Goal: Obtain resource: Download file/media

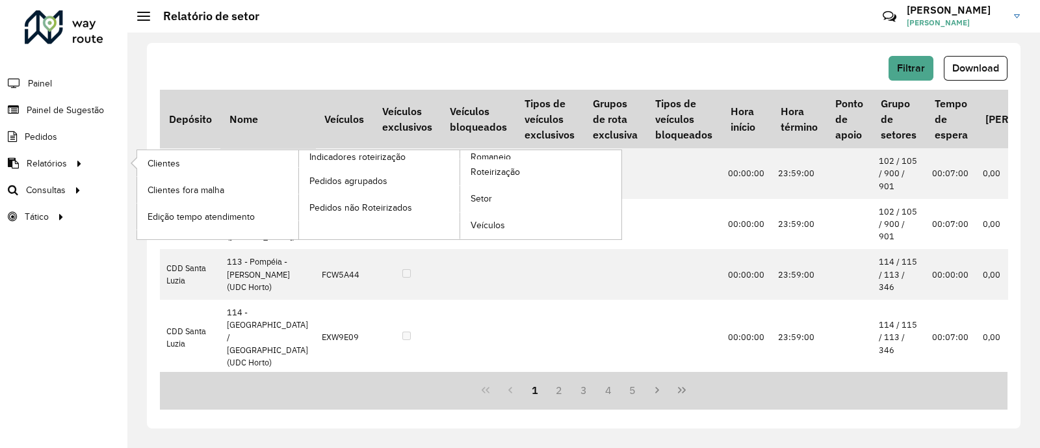
click at [90, 163] on li "Relatórios Clientes Clientes fora malha Edição tempo atendimento Indicadores ro…" at bounding box center [63, 163] width 127 height 27
click at [494, 155] on span "Romaneio" at bounding box center [492, 157] width 42 height 14
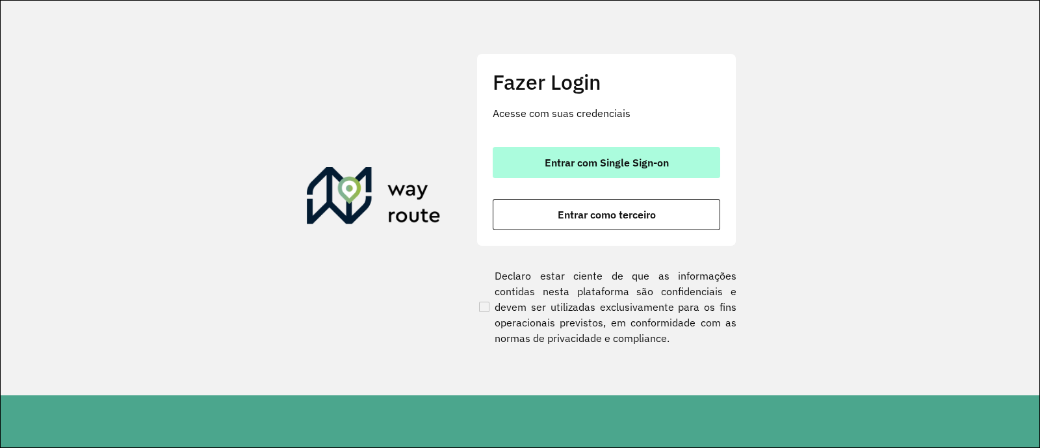
click at [605, 161] on span "Entrar com Single Sign-on" at bounding box center [607, 162] width 124 height 10
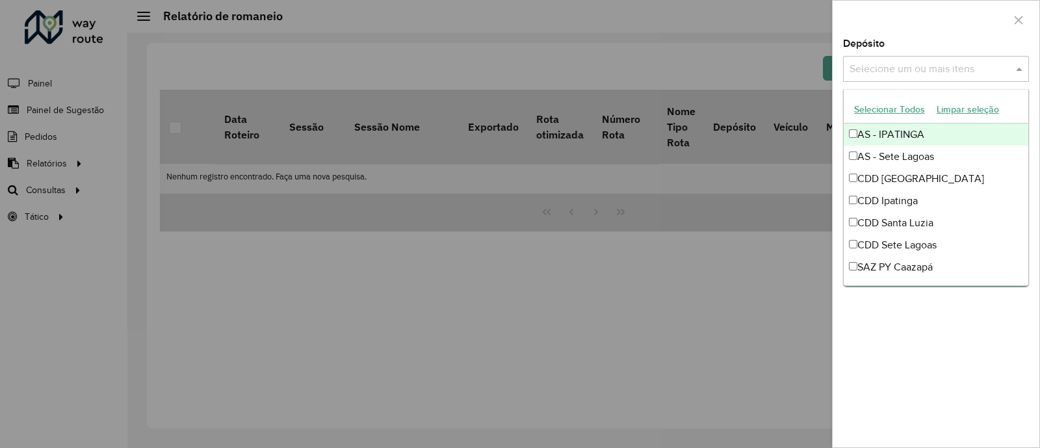
click at [929, 73] on input "text" at bounding box center [929, 70] width 166 height 16
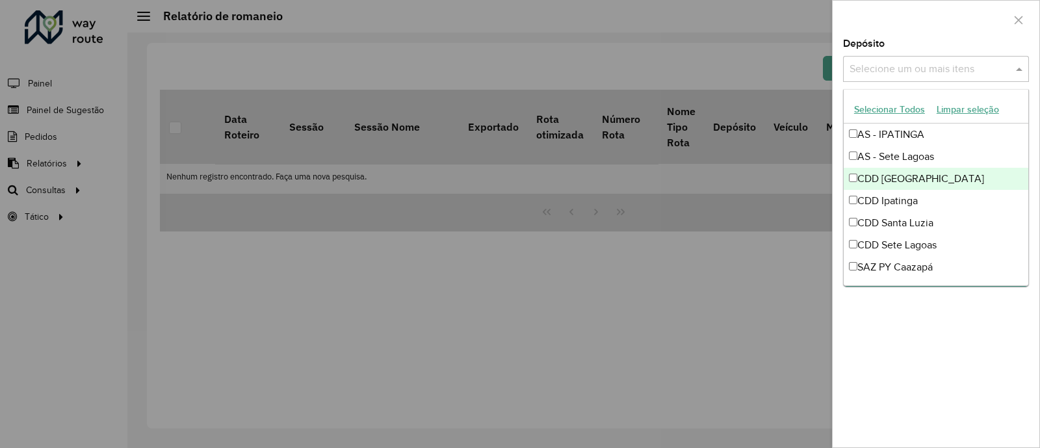
click at [889, 172] on div "CDD [GEOGRAPHIC_DATA]" at bounding box center [936, 179] width 185 height 22
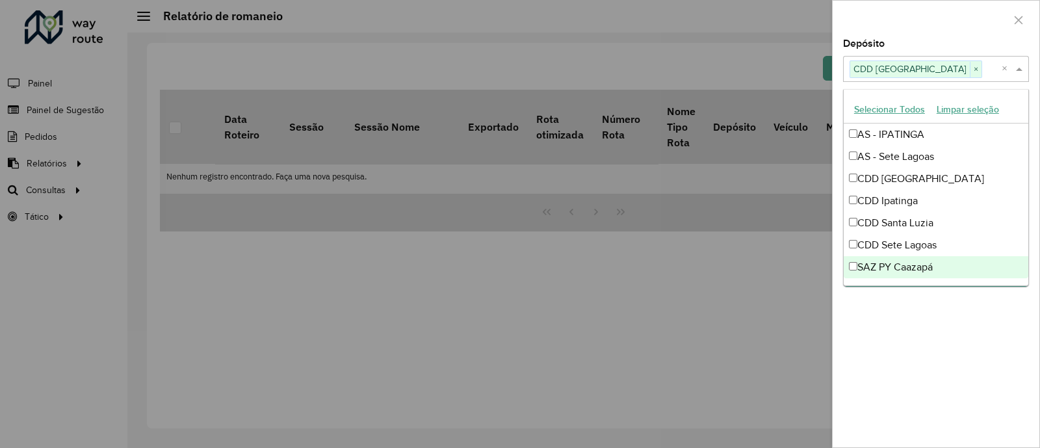
click at [807, 294] on div at bounding box center [520, 224] width 1040 height 448
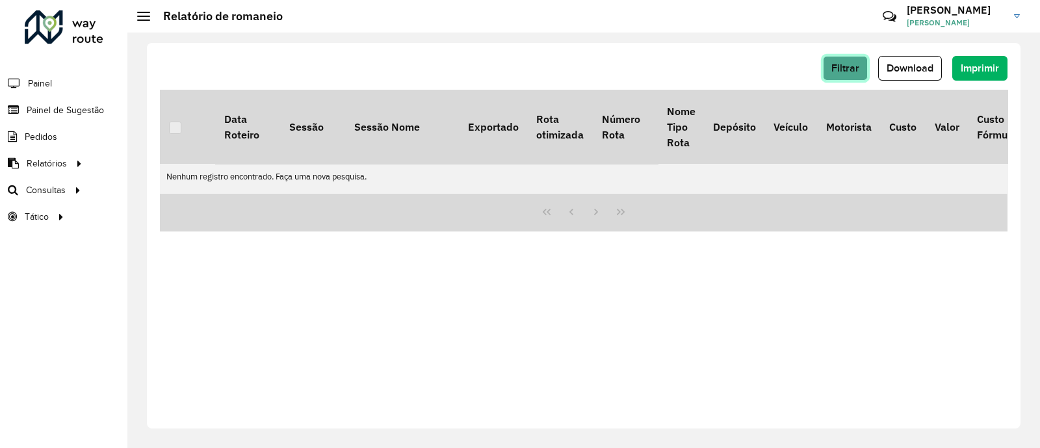
click at [861, 67] on button "Filtrar" at bounding box center [845, 68] width 45 height 25
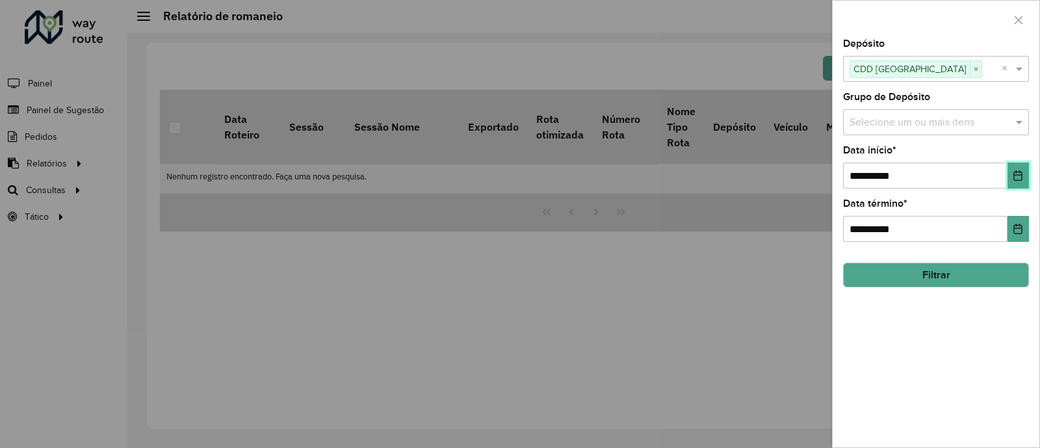
click at [1026, 179] on button "Choose Date" at bounding box center [1018, 176] width 21 height 26
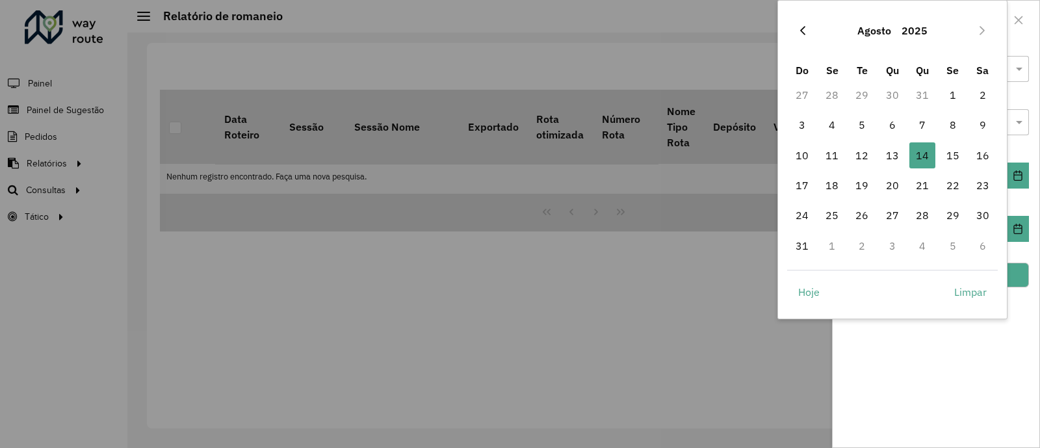
click at [807, 33] on button "Previous Month" at bounding box center [803, 30] width 21 height 21
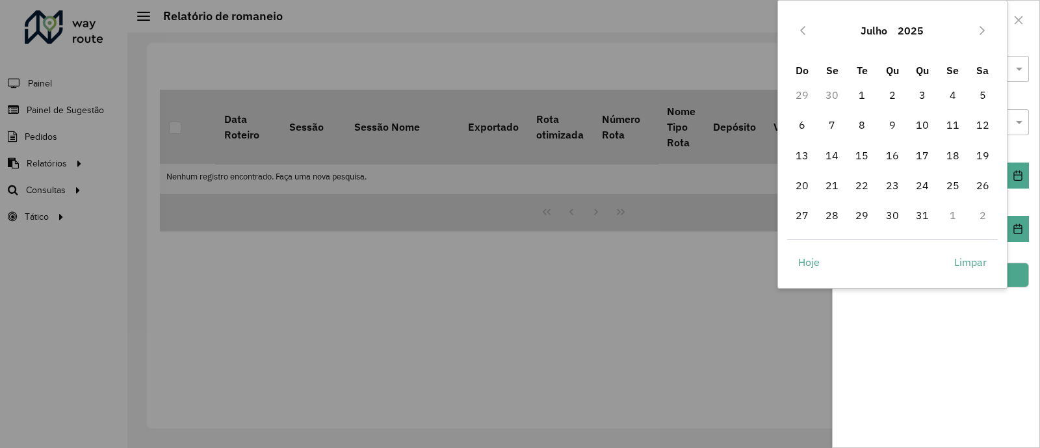
click at [807, 33] on button "Previous Month" at bounding box center [803, 30] width 21 height 21
click at [798, 92] on span "1" at bounding box center [802, 95] width 26 height 26
type input "**********"
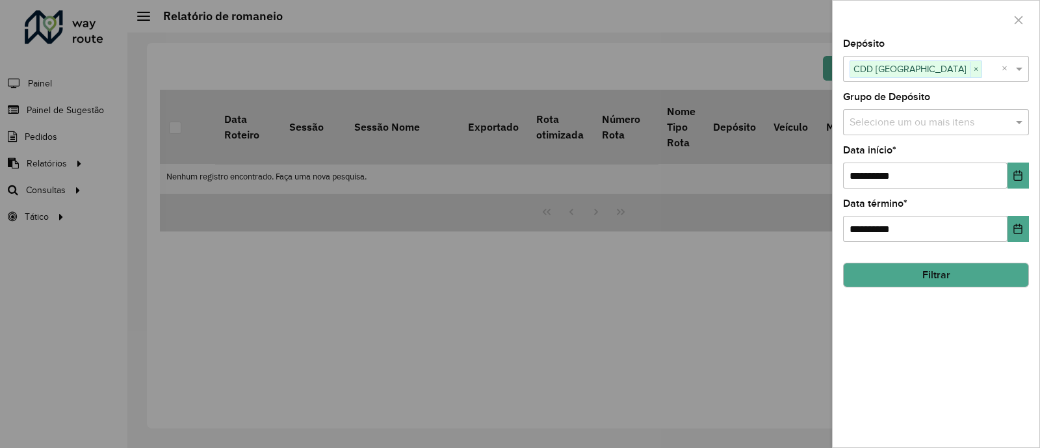
click at [982, 269] on button "Filtrar" at bounding box center [936, 275] width 186 height 25
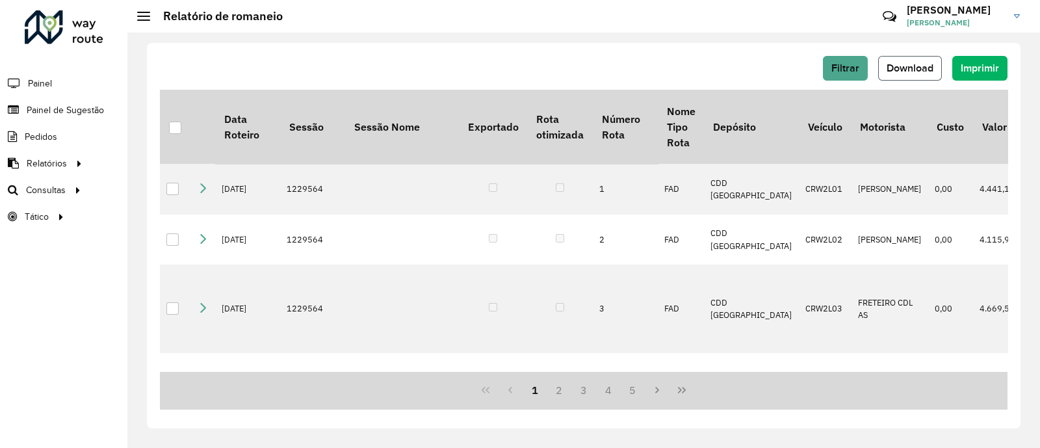
click at [921, 66] on span "Download" at bounding box center [910, 67] width 47 height 11
